Goal: Find specific page/section: Find specific page/section

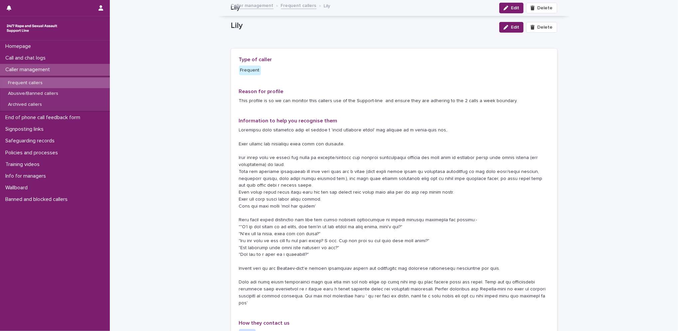
scroll to position [654, 0]
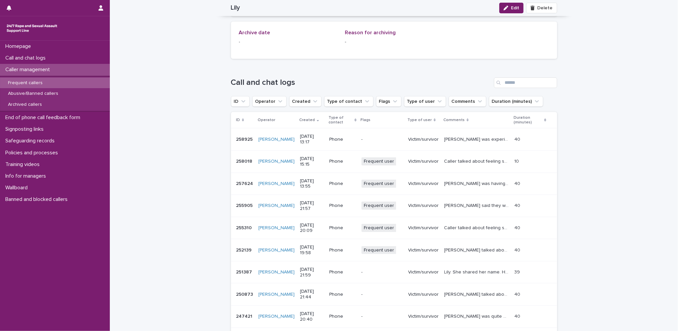
click at [33, 69] on p "Caller management" at bounding box center [29, 70] width 53 height 6
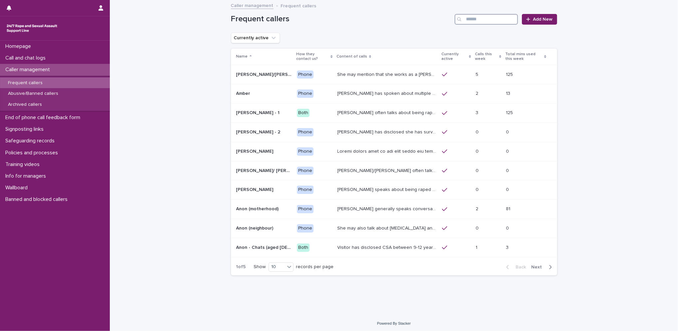
click at [472, 22] on input "Search" at bounding box center [485, 19] width 63 height 11
click at [40, 82] on p "Frequent callers" at bounding box center [25, 83] width 45 height 6
click at [472, 15] on input "Search" at bounding box center [485, 19] width 63 height 11
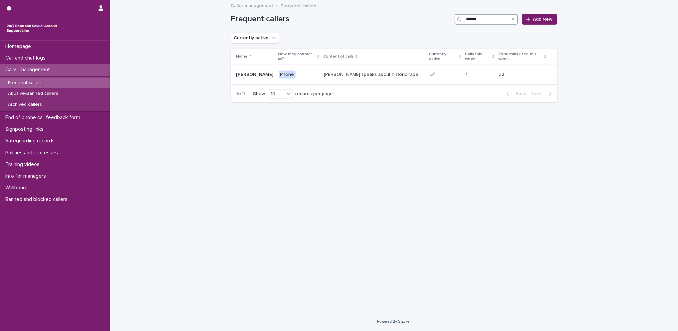
type input "******"
click at [353, 71] on p "[PERSON_NAME] speaks about historic rape while she was at university by a man s…" at bounding box center [375, 74] width 102 height 7
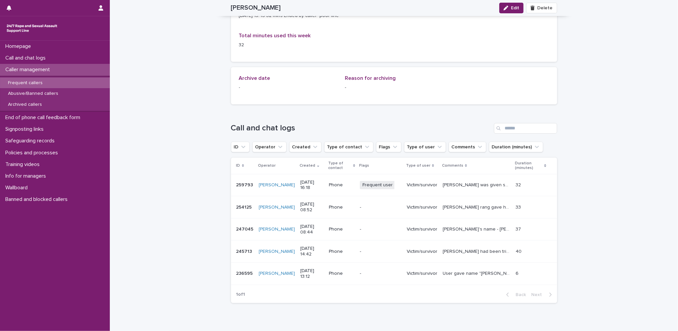
scroll to position [458, 0]
